Goal: Task Accomplishment & Management: Complete application form

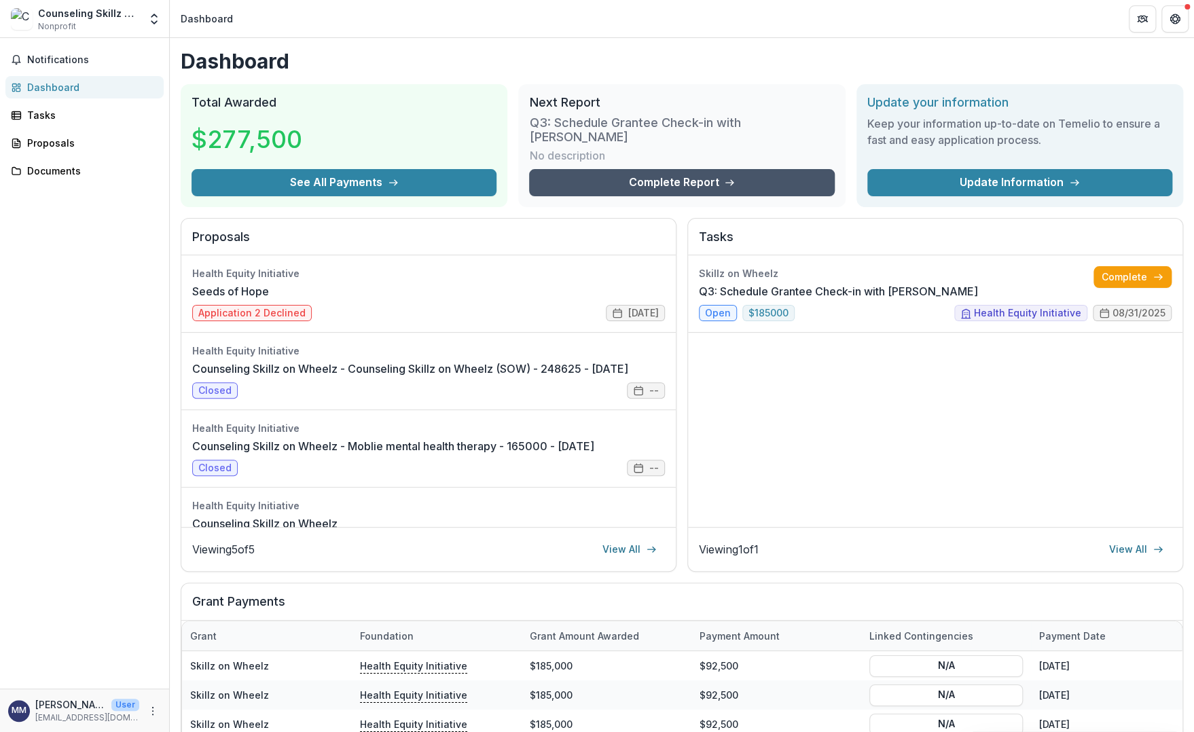
click at [749, 171] on link "Complete Report" at bounding box center [681, 182] width 305 height 27
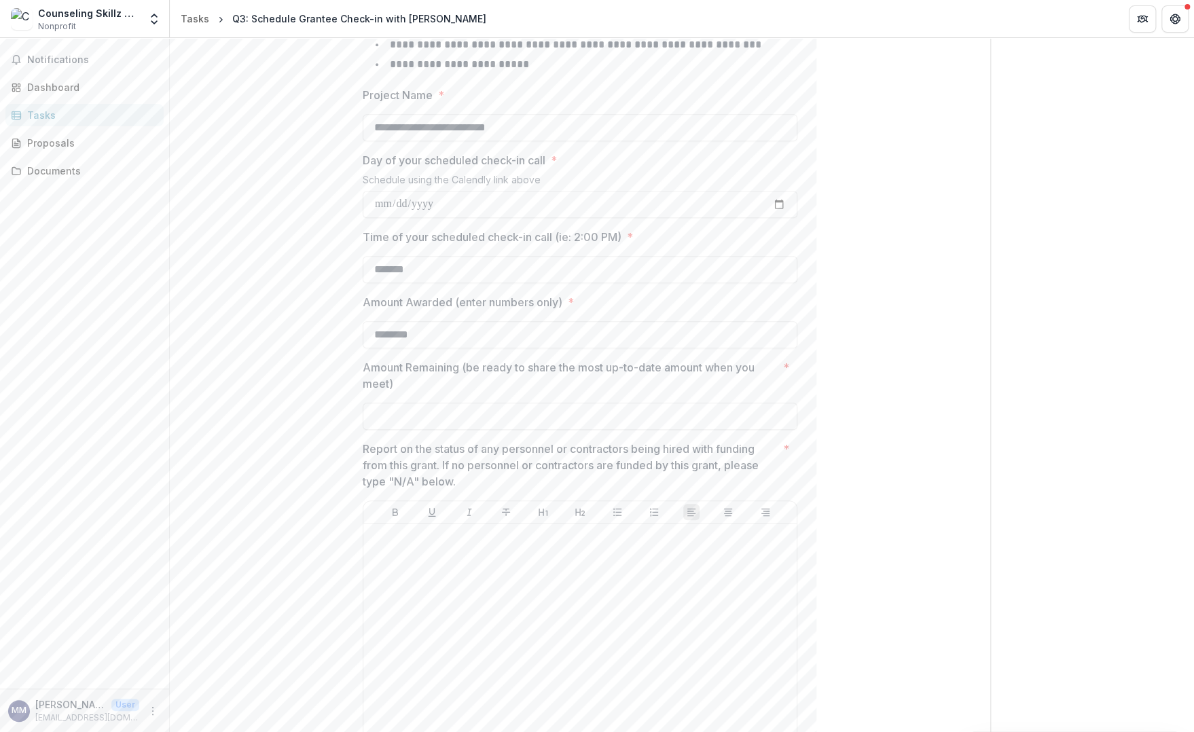
scroll to position [476, 0]
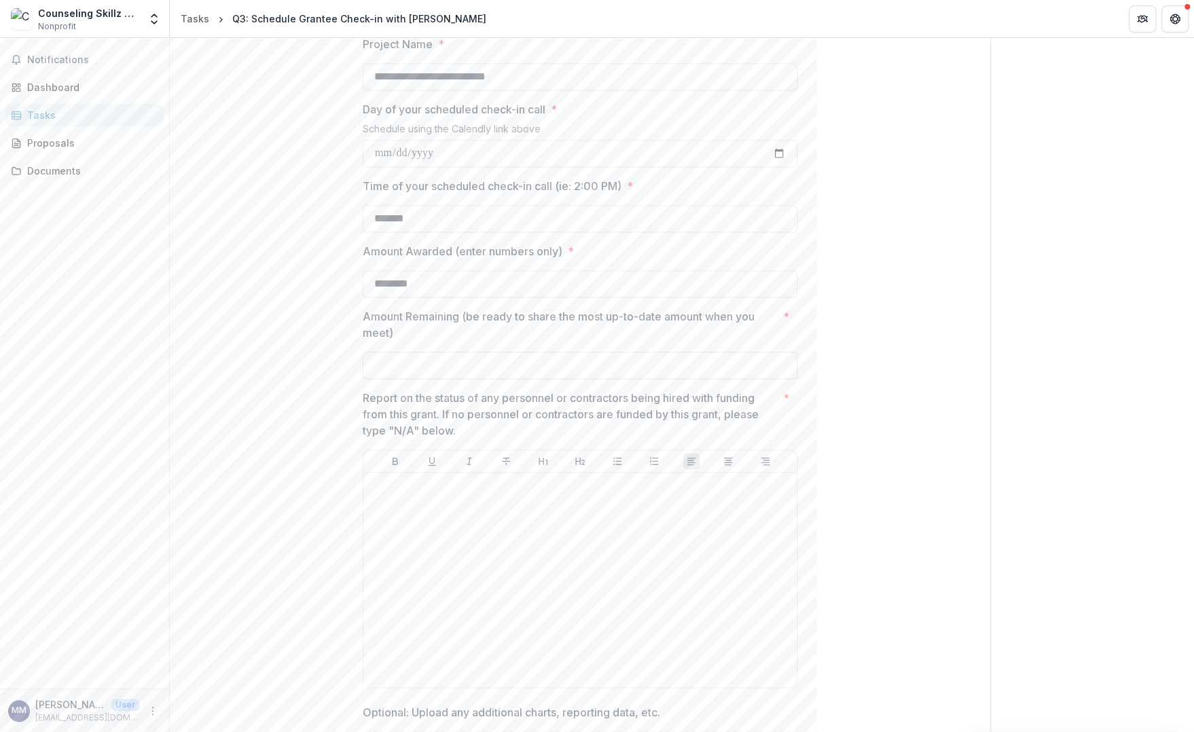
click at [417, 367] on input "Amount Remaining (be ready to share the most up-to-date amount when you meet) *" at bounding box center [580, 365] width 435 height 27
type input "*******"
click at [473, 520] on div at bounding box center [580, 580] width 423 height 204
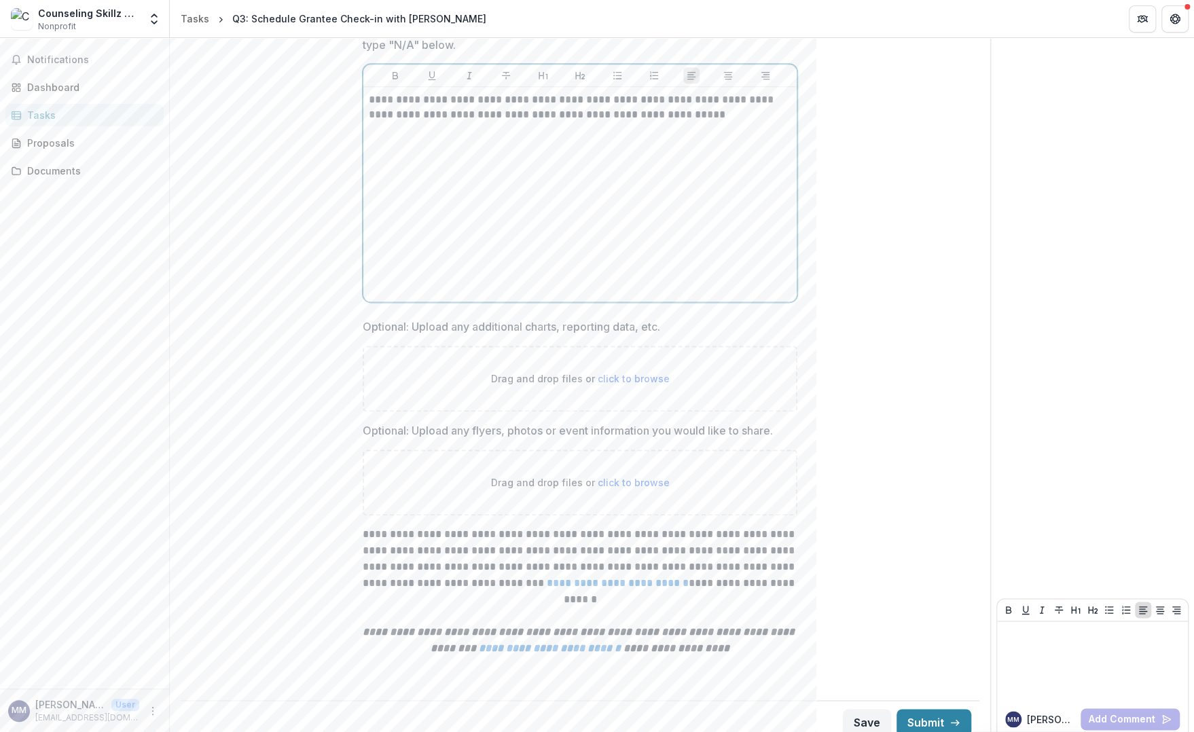
scroll to position [872, 0]
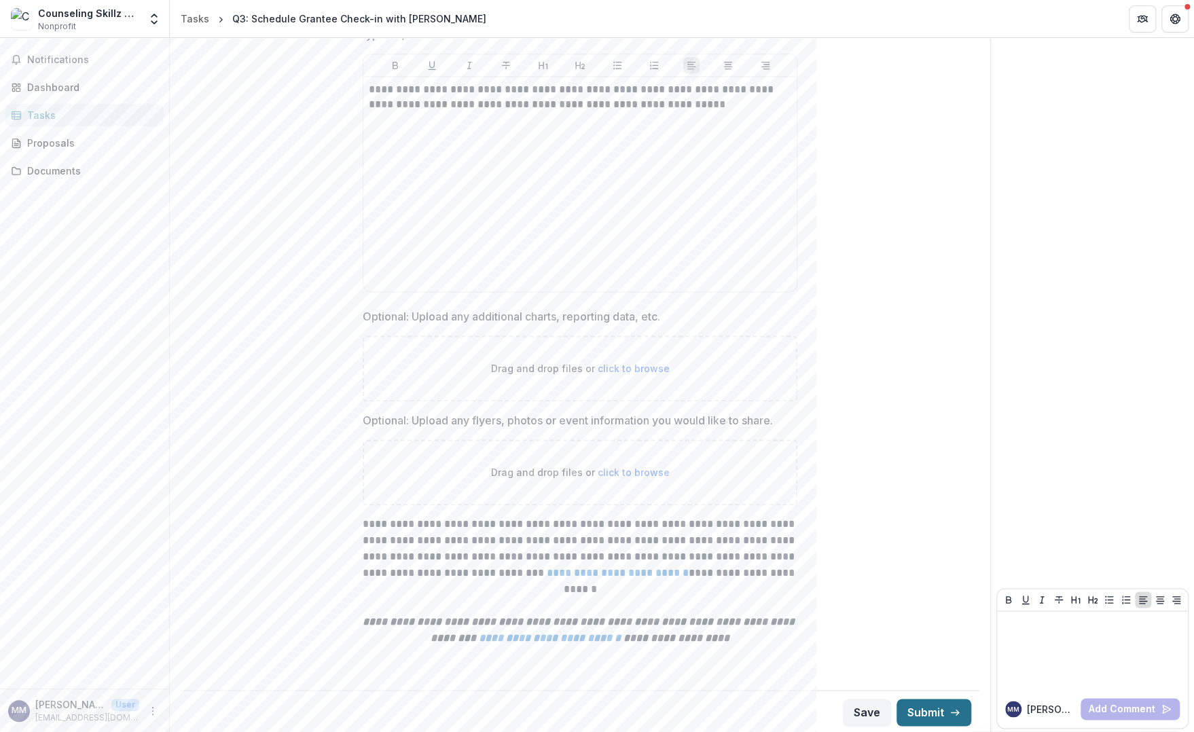
click at [913, 705] on button "Submit" at bounding box center [934, 712] width 75 height 27
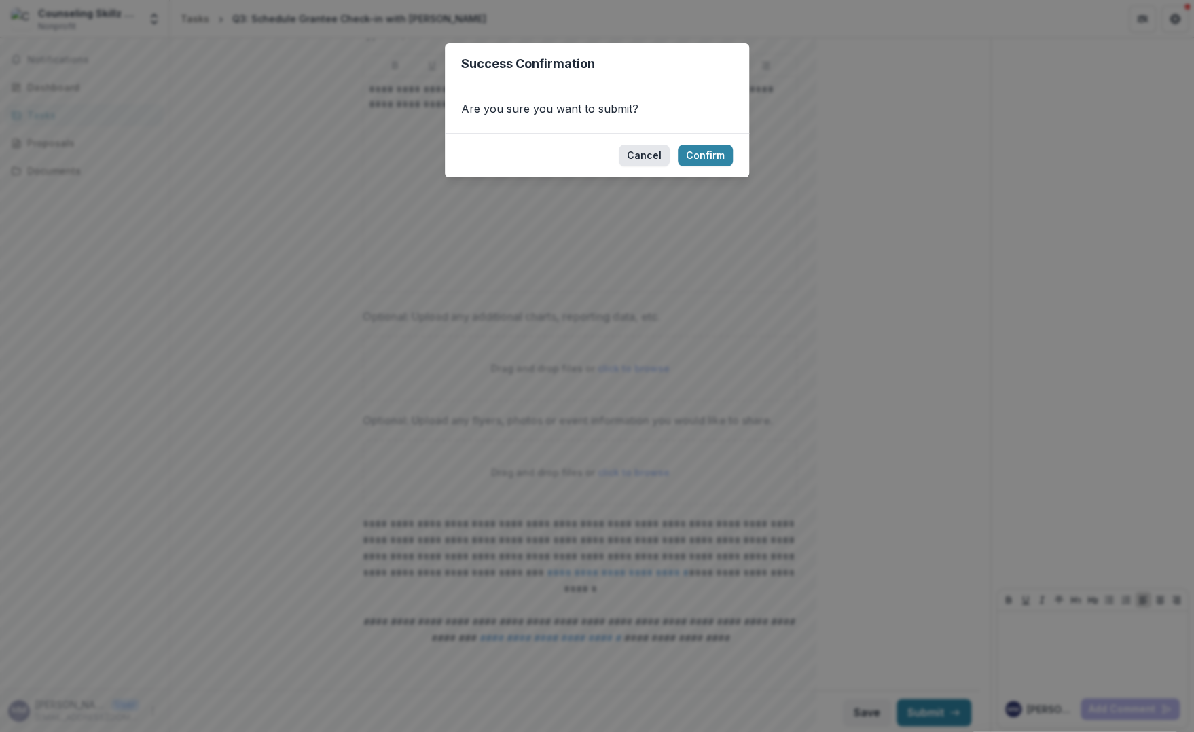
click at [660, 164] on button "Cancel" at bounding box center [644, 156] width 51 height 22
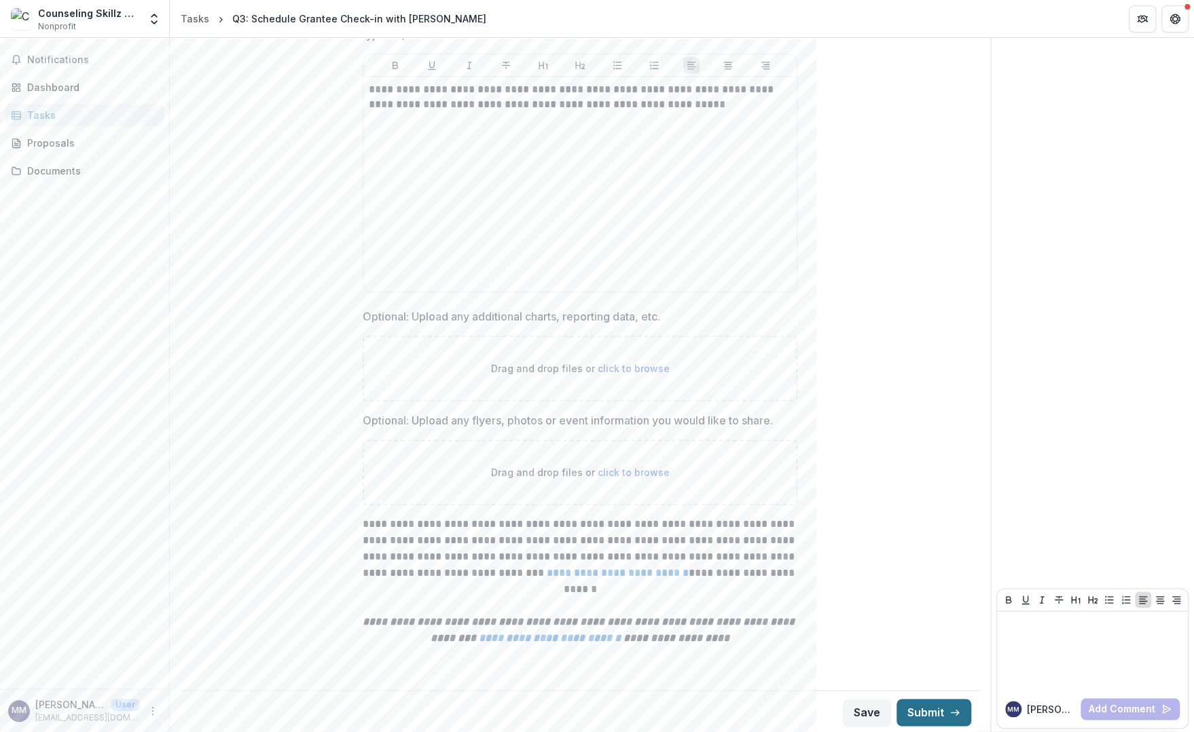
click at [913, 704] on button "Submit" at bounding box center [934, 712] width 75 height 27
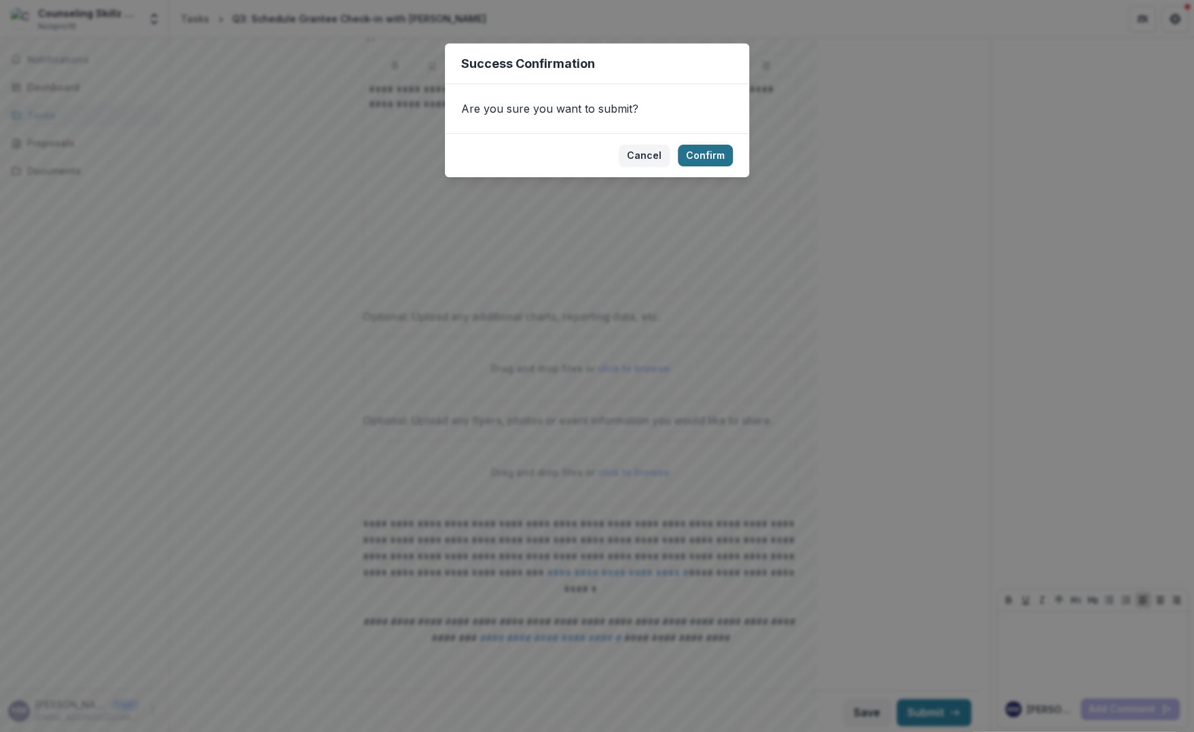
click at [693, 152] on button "Confirm" at bounding box center [705, 156] width 55 height 22
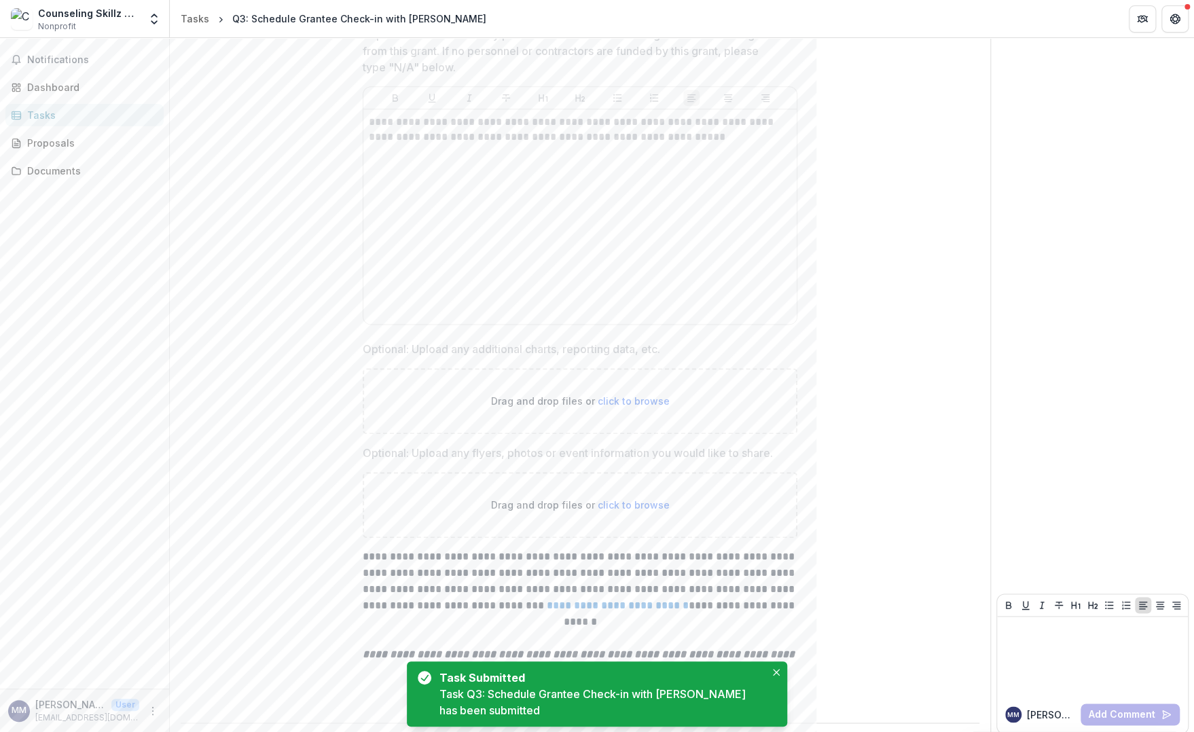
scroll to position [877, 0]
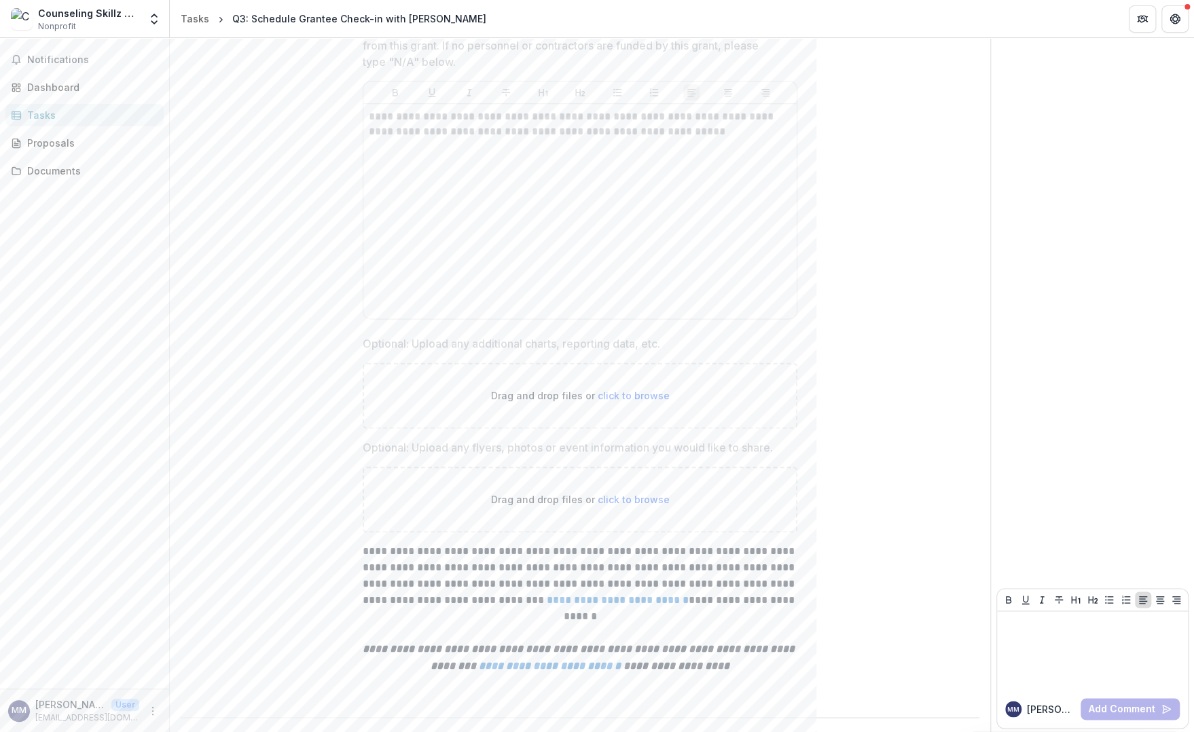
click at [102, 20] on div "Counseling Skillz on Wheelz" at bounding box center [88, 13] width 101 height 14
click at [153, 20] on icon "Open entity switcher" at bounding box center [154, 19] width 14 height 14
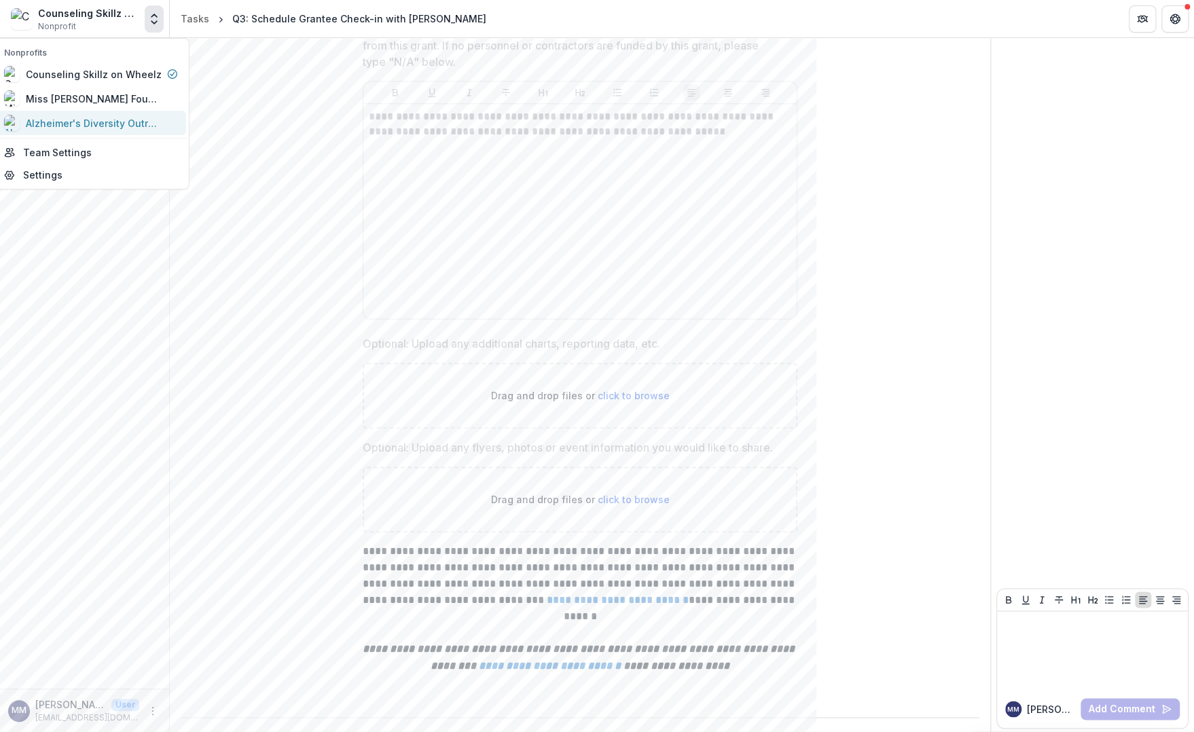
click at [92, 120] on div "Alzheimer's Diversity Outreach Services Inc" at bounding box center [94, 123] width 136 height 14
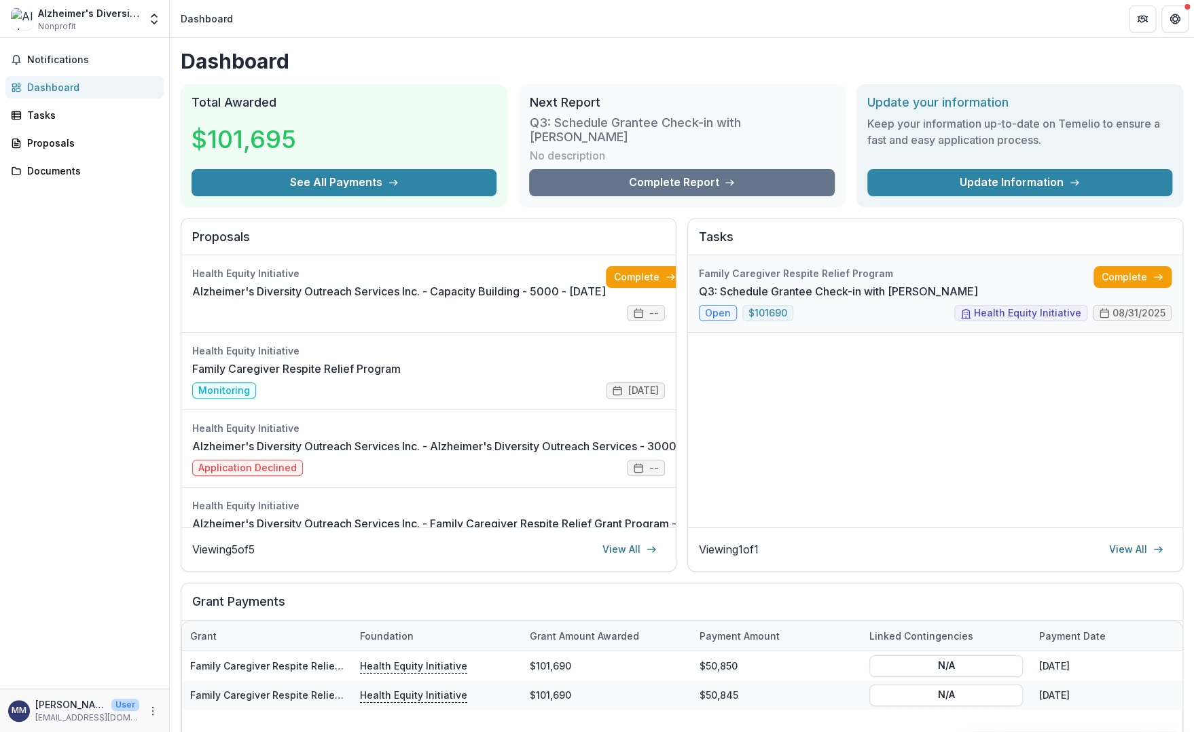
click at [720, 300] on link "Q3: Schedule Grantee Check-in with [PERSON_NAME]" at bounding box center [838, 291] width 279 height 16
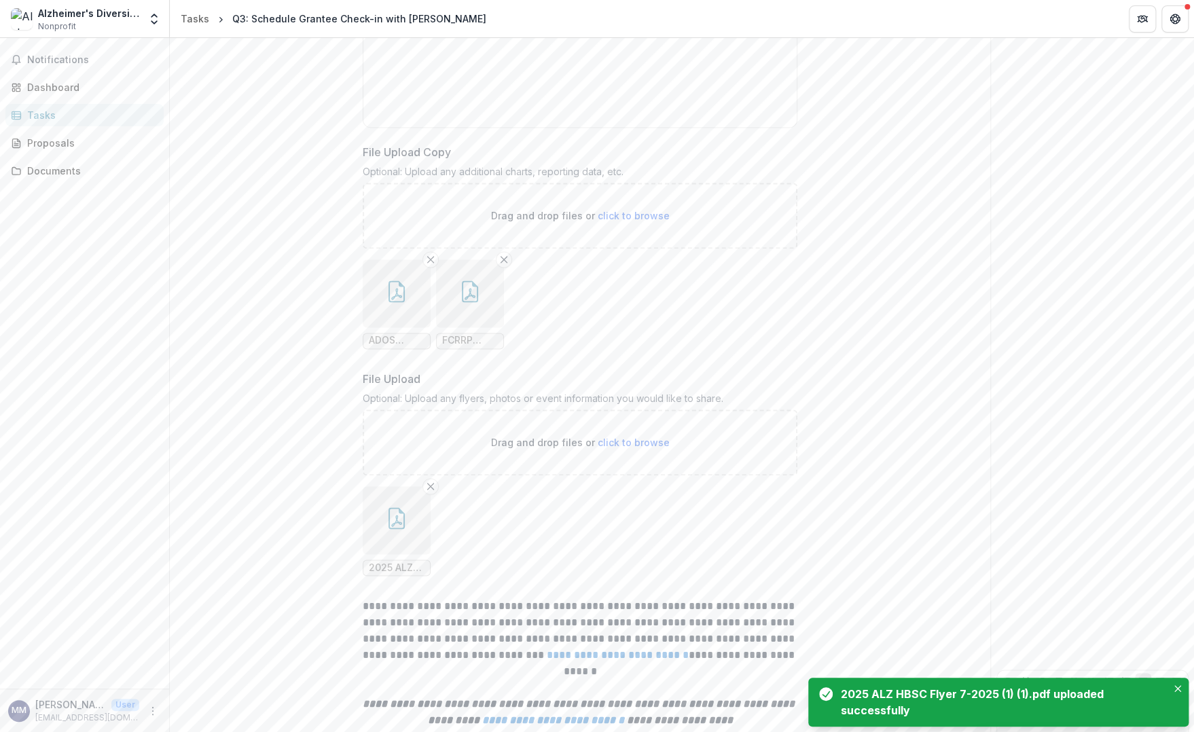
scroll to position [1133, 0]
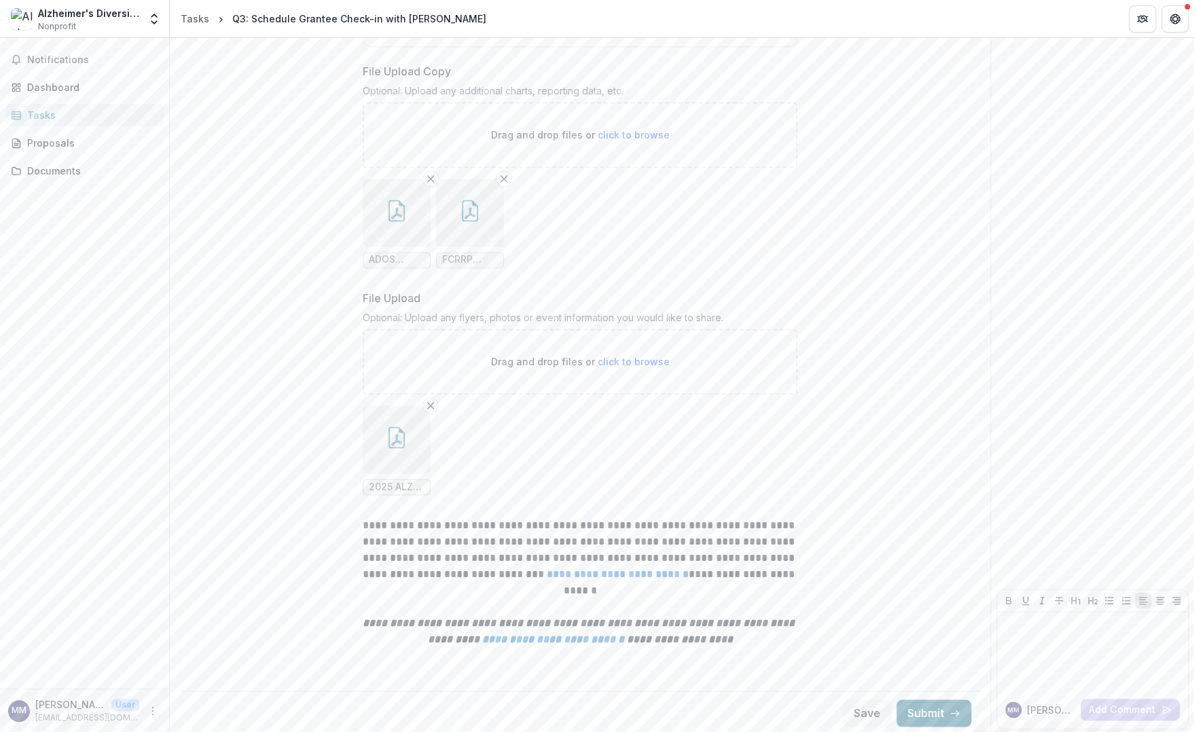
click at [904, 705] on button "Submit" at bounding box center [934, 713] width 75 height 27
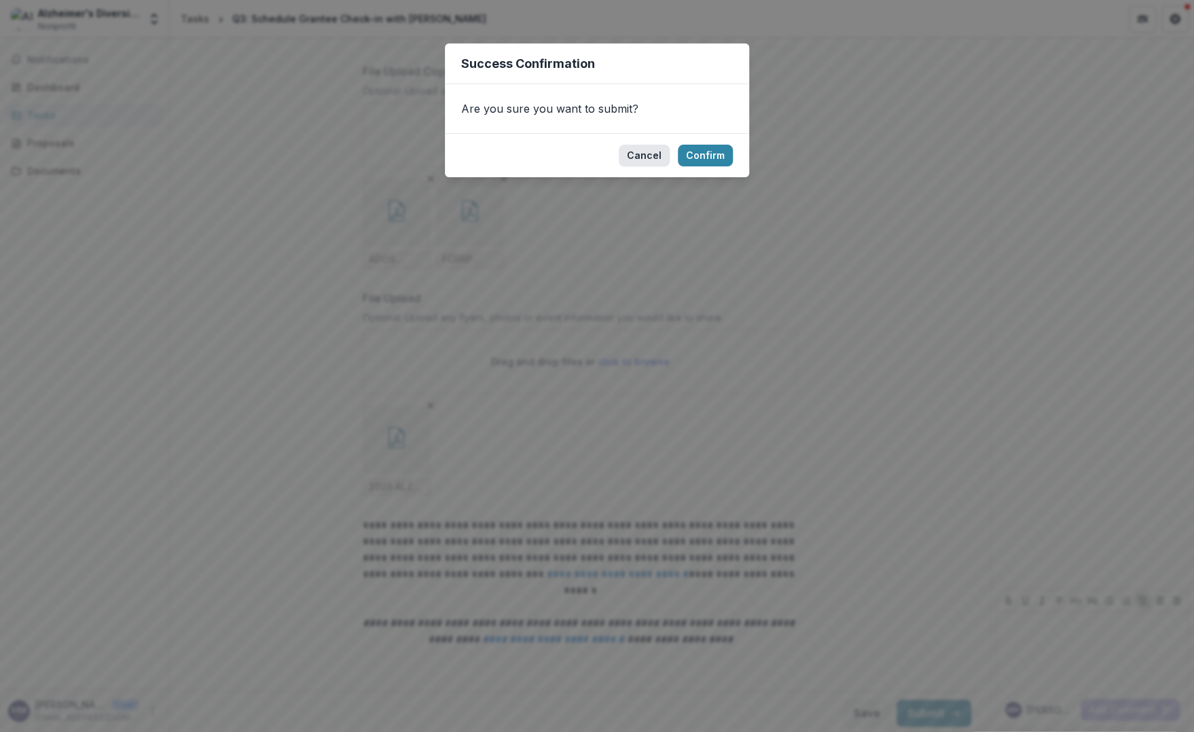
click at [631, 158] on button "Cancel" at bounding box center [644, 156] width 51 height 22
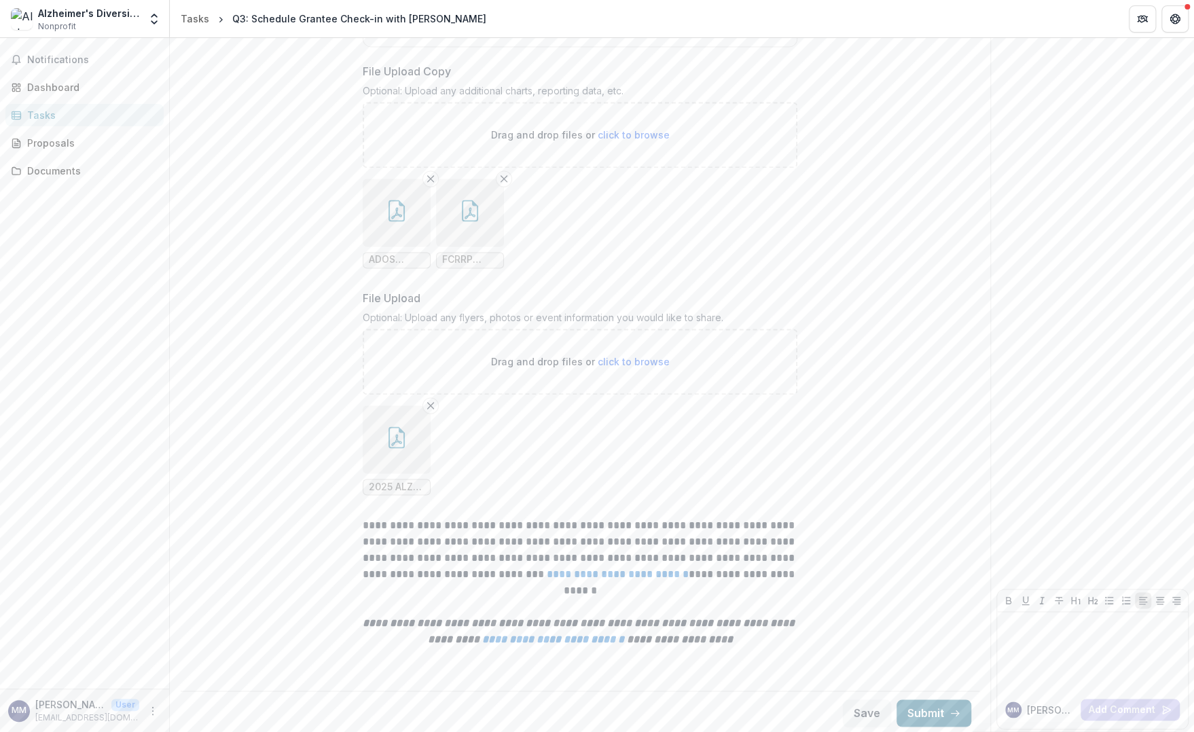
click at [912, 714] on button "Submit" at bounding box center [934, 713] width 75 height 27
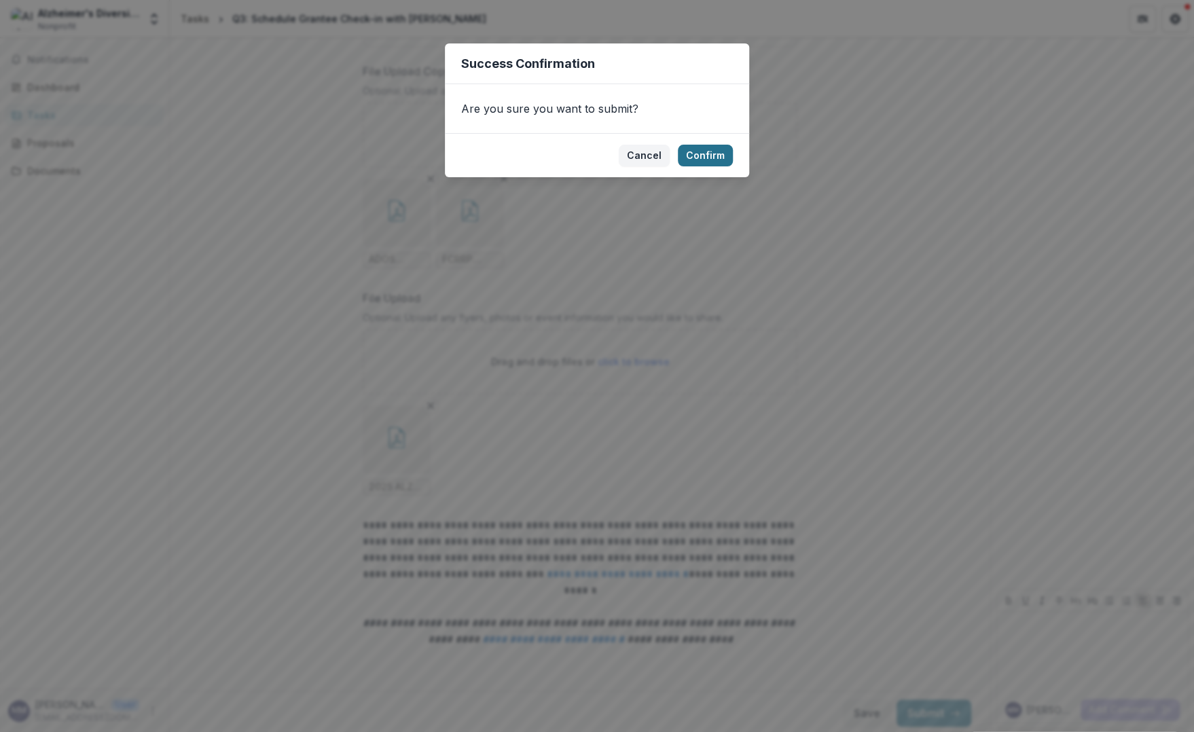
click at [694, 154] on button "Confirm" at bounding box center [705, 156] width 55 height 22
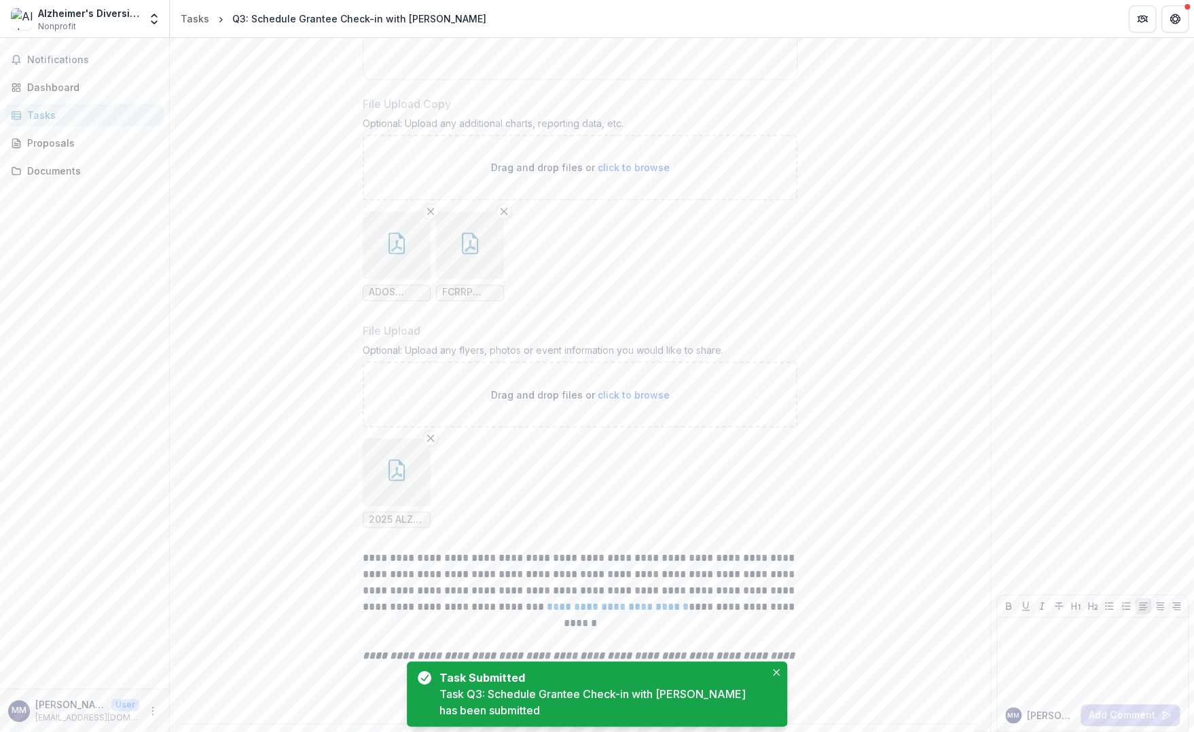
scroll to position [1139, 0]
